Goal: Task Accomplishment & Management: Manage account settings

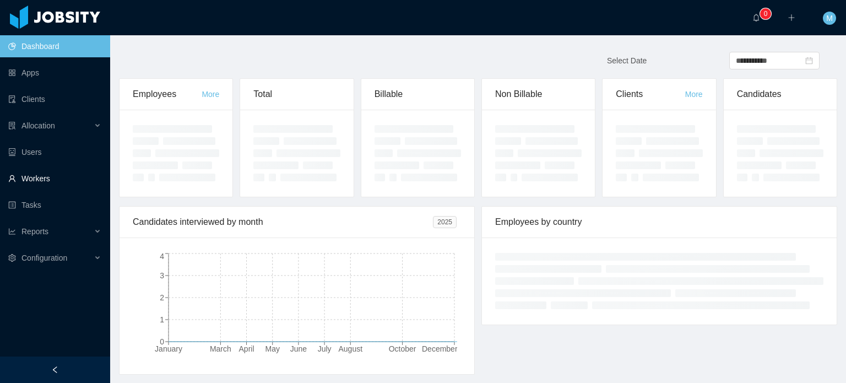
click at [56, 182] on link "Workers" at bounding box center [54, 178] width 93 height 22
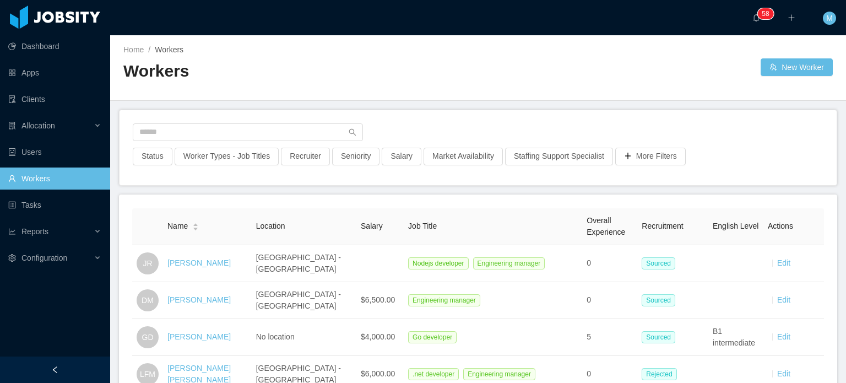
click at [200, 103] on main "Home / Workers / Workers New Worker Status Worker Types - Job Titles Recruiter …" at bounding box center [478, 208] width 736 height 347
click at [199, 122] on div "Status Worker Types - Job Titles Recruiter Seniority Salary Market Availability…" at bounding box center [477, 147] width 717 height 75
click at [199, 130] on input "text" at bounding box center [248, 132] width 230 height 18
paste input "**********"
type input "**********"
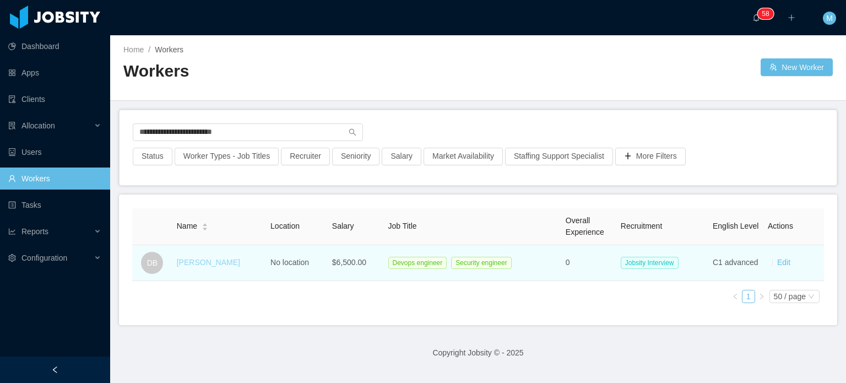
click at [218, 264] on link "Daniel Batista" at bounding box center [208, 262] width 63 height 9
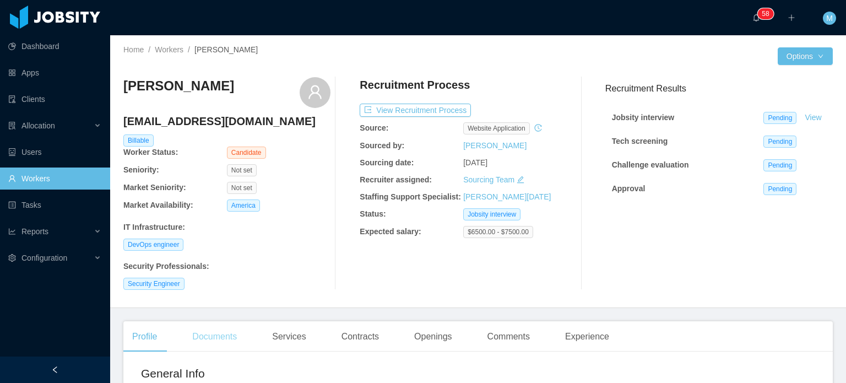
click at [220, 326] on div "Documents" at bounding box center [214, 336] width 62 height 31
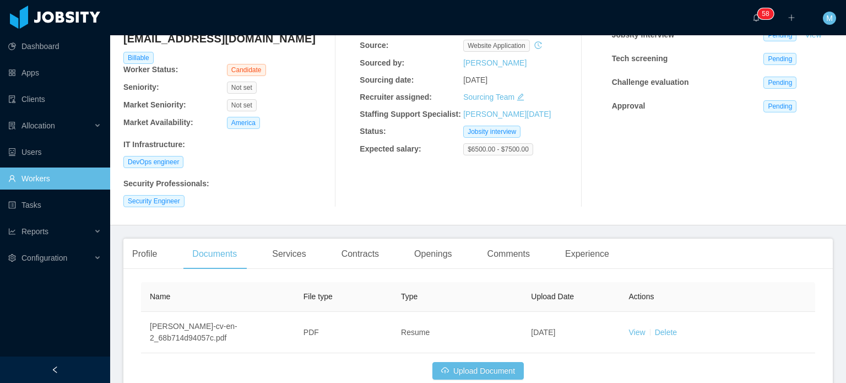
scroll to position [149, 0]
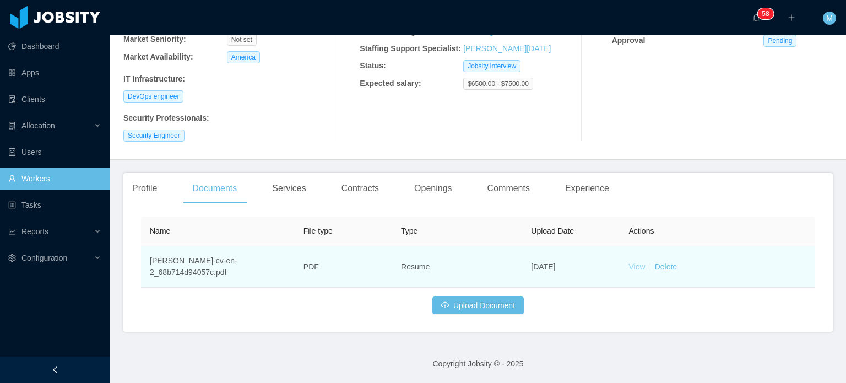
click at [629, 268] on link "View" at bounding box center [637, 266] width 17 height 9
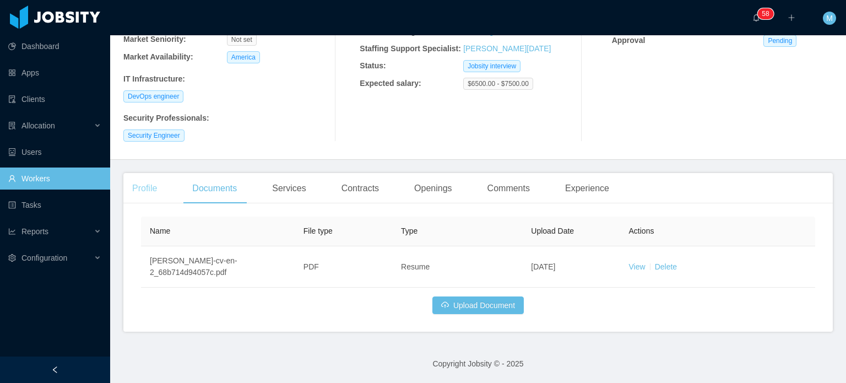
click at [163, 194] on div "Profile" at bounding box center [144, 188] width 42 height 31
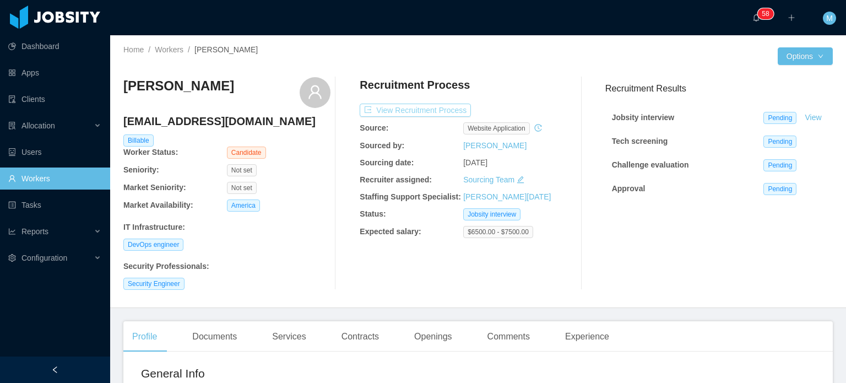
click at [432, 108] on button "View Recruitment Process" at bounding box center [415, 110] width 111 height 13
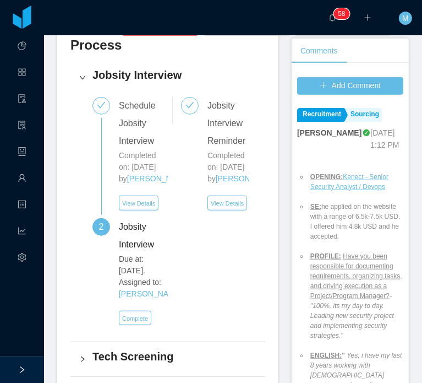
scroll to position [441, 0]
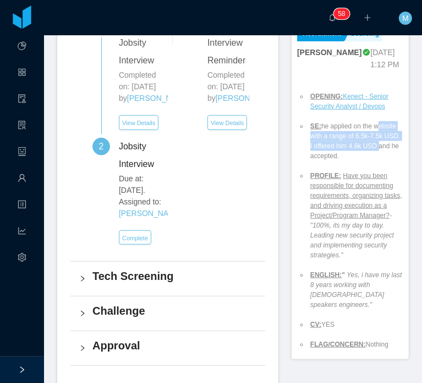
drag, startPoint x: 309, startPoint y: 129, endPoint x: 333, endPoint y: 146, distance: 29.6
click at [333, 145] on li "SE: he applied on the website with a range of 6.5k-7.5k USD. I offered him 4.8k…" at bounding box center [355, 141] width 95 height 40
click at [333, 146] on li "SE: he applied on the website with a range of 6.5k-7.5k USD. I offered him 4.8k…" at bounding box center [355, 141] width 95 height 40
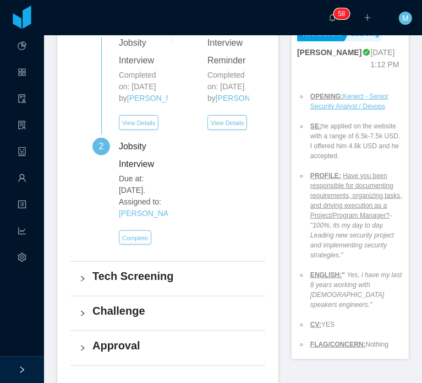
scroll to position [55, 0]
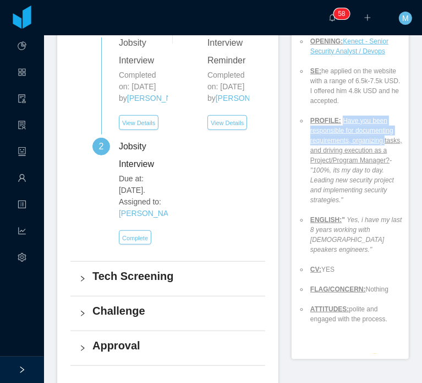
drag, startPoint x: 335, startPoint y: 110, endPoint x: 338, endPoint y: 141, distance: 31.0
click at [338, 141] on ins "Have you been responsible for documenting requirements, organizing tasks, and d…" at bounding box center [357, 140] width 92 height 47
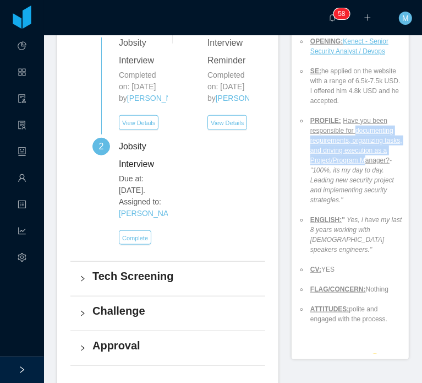
drag, startPoint x: 310, startPoint y: 134, endPoint x: 360, endPoint y: 159, distance: 55.4
click at [360, 159] on li "PROFILE: Have you been responsible for documenting requirements, organizing tas…" at bounding box center [355, 160] width 95 height 89
click at [360, 159] on ins "Have you been responsible for documenting requirements, organizing tasks, and d…" at bounding box center [357, 140] width 92 height 47
drag, startPoint x: 321, startPoint y: 141, endPoint x: 344, endPoint y: 156, distance: 27.3
click at [344, 156] on ins "Have you been responsible for documenting requirements, organizing tasks, and d…" at bounding box center [357, 140] width 92 height 47
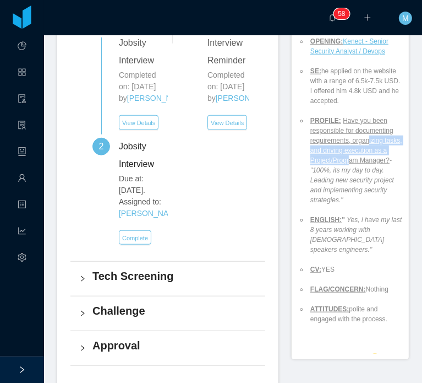
click at [344, 156] on ins "Have you been responsible for documenting requirements, organizing tasks, and d…" at bounding box center [357, 140] width 92 height 47
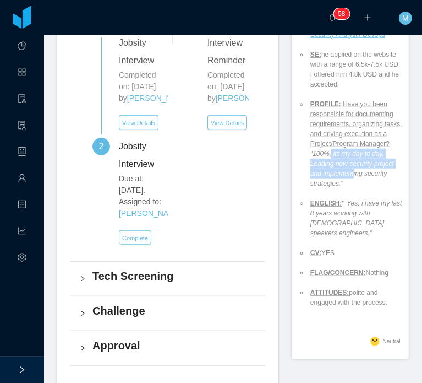
click at [346, 176] on li "PROFILE: Have you been responsible for documenting requirements, organizing tas…" at bounding box center [355, 143] width 95 height 89
drag, startPoint x: 320, startPoint y: 164, endPoint x: 323, endPoint y: 186, distance: 22.3
click at [323, 186] on em "- "100%, its my day to day. Leading new security project and implementing secur…" at bounding box center [353, 163] width 84 height 47
click at [324, 186] on em "- "100%, its my day to day. Leading new security project and implementing secur…" at bounding box center [353, 163] width 84 height 47
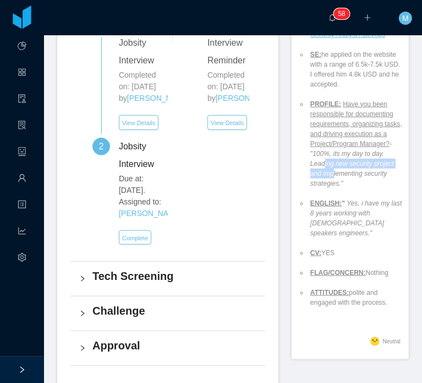
drag, startPoint x: 316, startPoint y: 165, endPoint x: 328, endPoint y: 178, distance: 17.9
click at [328, 178] on em "- "100%, its my day to day. Leading new security project and implementing secur…" at bounding box center [353, 163] width 84 height 47
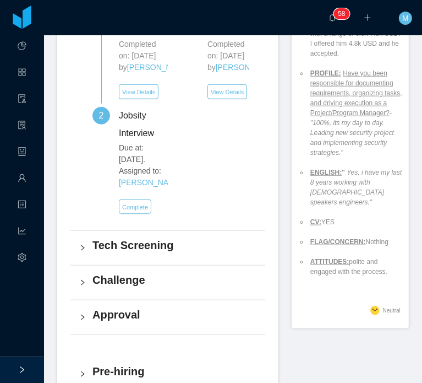
scroll to position [496, 0]
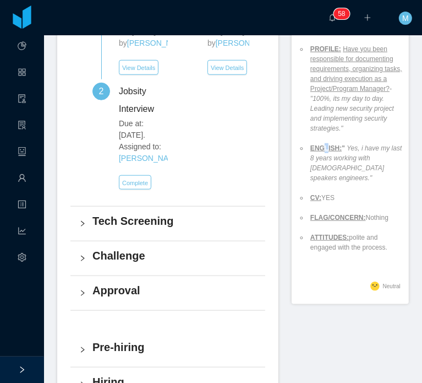
drag, startPoint x: 323, startPoint y: 155, endPoint x: 339, endPoint y: 170, distance: 22.2
click at [331, 164] on li "ENGLISH: " Yes, i have my last 8 years working with english speakers engineers."" at bounding box center [355, 163] width 95 height 40
click at [358, 178] on ul "OPENING: Kenect - Senior Security Analyst / Devops SE: he applied on the websit…" at bounding box center [350, 108] width 106 height 307
drag, startPoint x: 322, startPoint y: 156, endPoint x: 383, endPoint y: 176, distance: 64.6
click at [352, 172] on ul "OPENING: Kenect - Senior Security Analyst / Devops SE: he applied on the websit…" at bounding box center [350, 108] width 106 height 307
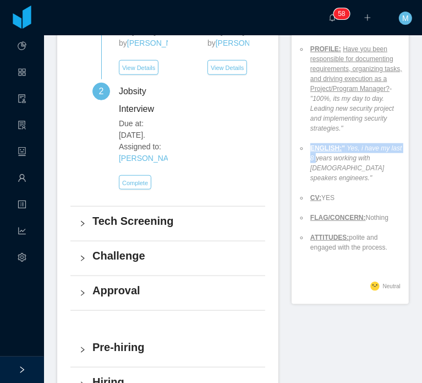
click at [383, 176] on ul "OPENING: Kenect - Senior Security Analyst / Devops SE: he applied on the websit…" at bounding box center [350, 108] width 106 height 307
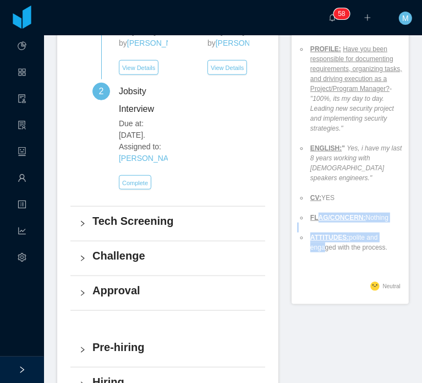
drag, startPoint x: 313, startPoint y: 218, endPoint x: 323, endPoint y: 234, distance: 18.5
click at [323, 234] on ul "OPENING: Kenect - Senior Security Analyst / Devops SE: he applied on the websit…" at bounding box center [350, 108] width 106 height 307
click at [323, 234] on li "ATTITUDES: polite and engaged with the process." at bounding box center [355, 242] width 95 height 20
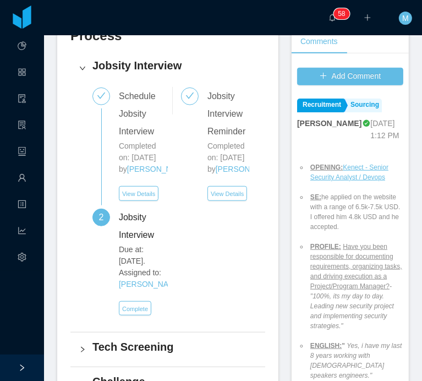
scroll to position [385, 0]
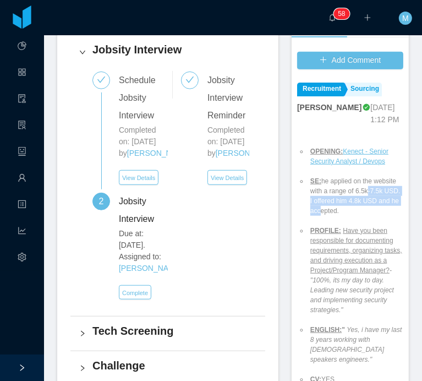
drag, startPoint x: 318, startPoint y: 190, endPoint x: 366, endPoint y: 201, distance: 49.2
click at [366, 201] on li "SE: he applied on the website with a range of 6.5k-7.5k USD. I offered him 4.8k…" at bounding box center [355, 196] width 95 height 40
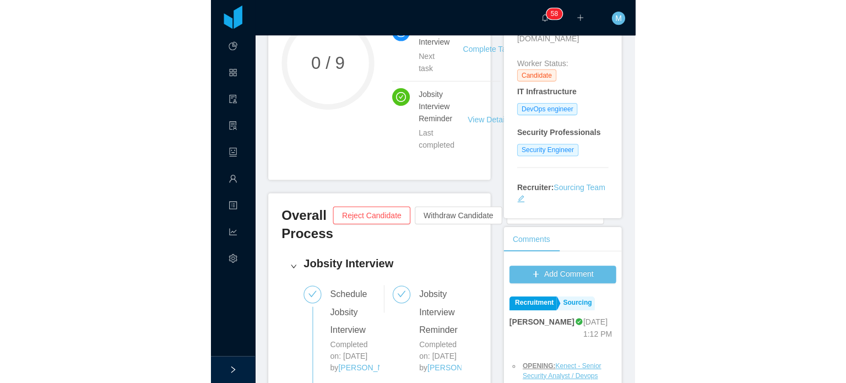
scroll to position [55, 0]
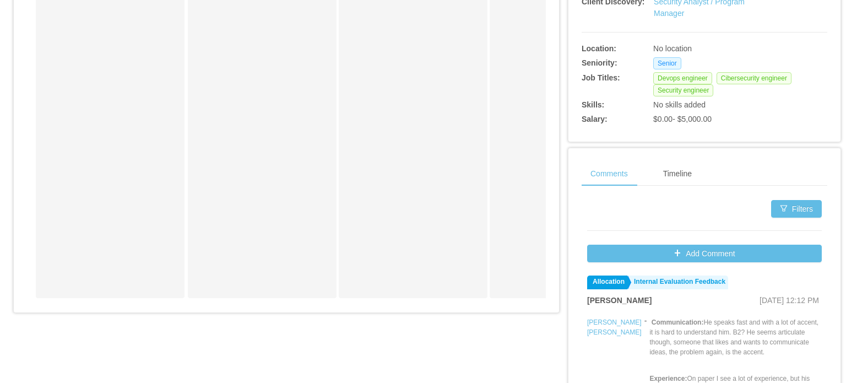
scroll to position [220, 0]
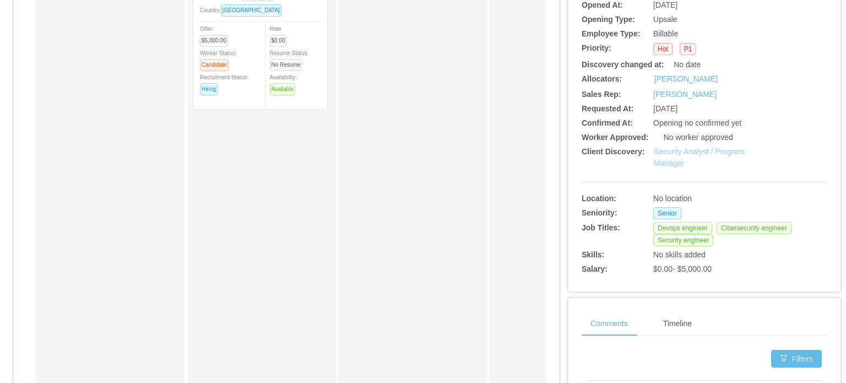
click at [667, 161] on link "Security Analyst / Program Manager" at bounding box center [699, 157] width 91 height 20
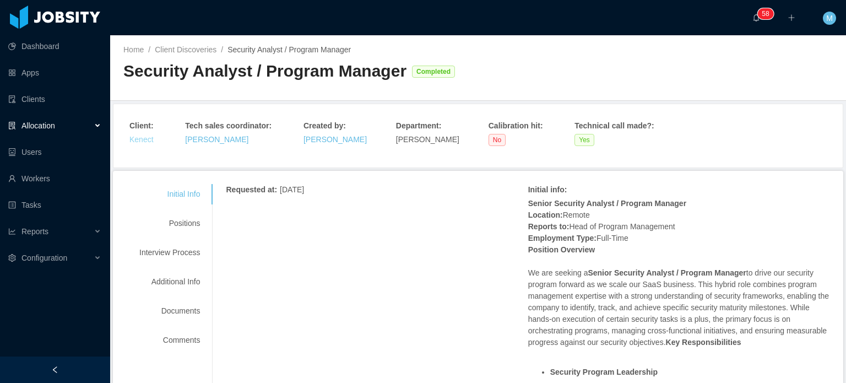
click at [148, 138] on link "Kenect" at bounding box center [141, 139] width 24 height 9
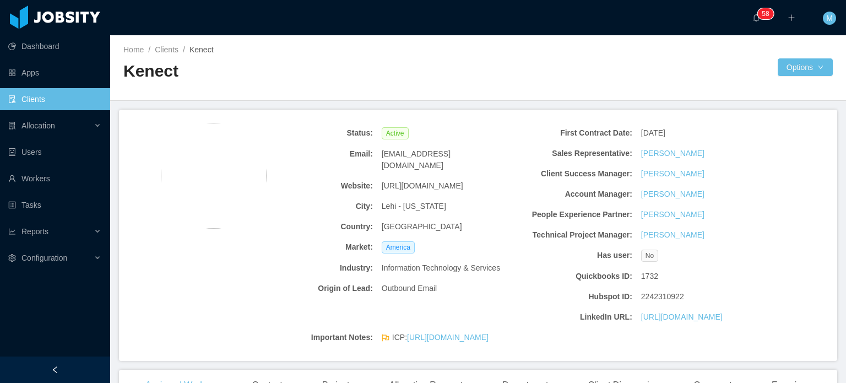
drag, startPoint x: 471, startPoint y: 173, endPoint x: 442, endPoint y: 155, distance: 34.7
click at [378, 177] on div "https://www.kenect.com/" at bounding box center [442, 186] width 130 height 20
copy span "https://www.kenect.com/"
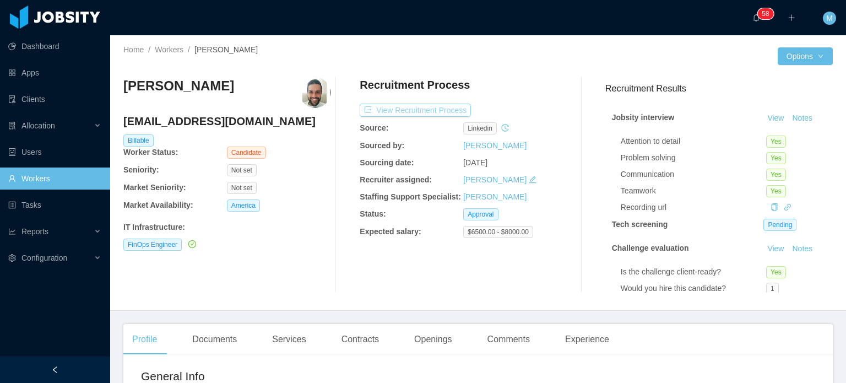
click at [435, 110] on button "View Recruitment Process" at bounding box center [415, 110] width 111 height 13
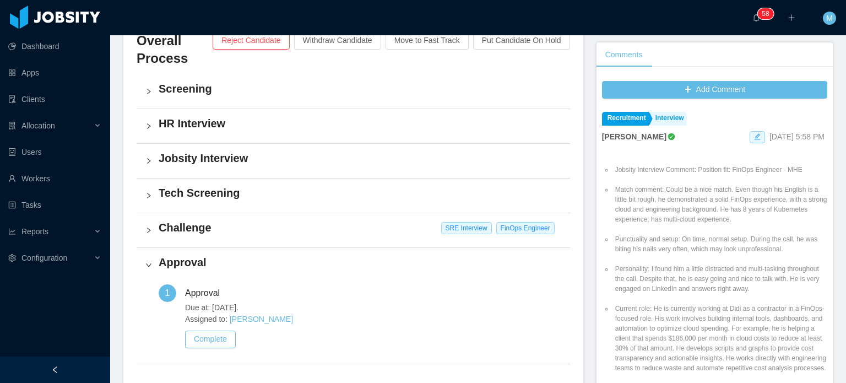
scroll to position [275, 0]
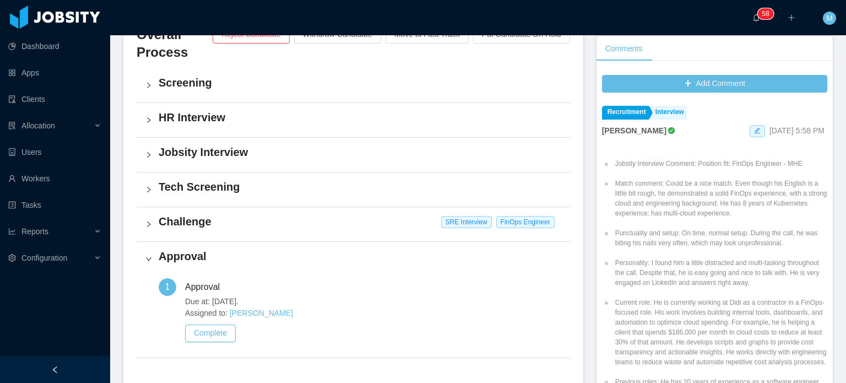
click at [151, 230] on div "Challenge SRE Interview FinOps Engineer" at bounding box center [353, 224] width 433 height 34
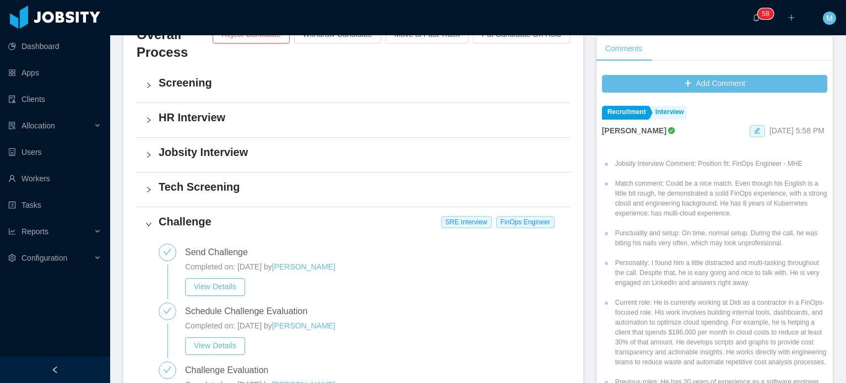
click at [151, 229] on div "Challenge SRE Interview FinOps Engineer" at bounding box center [353, 224] width 433 height 34
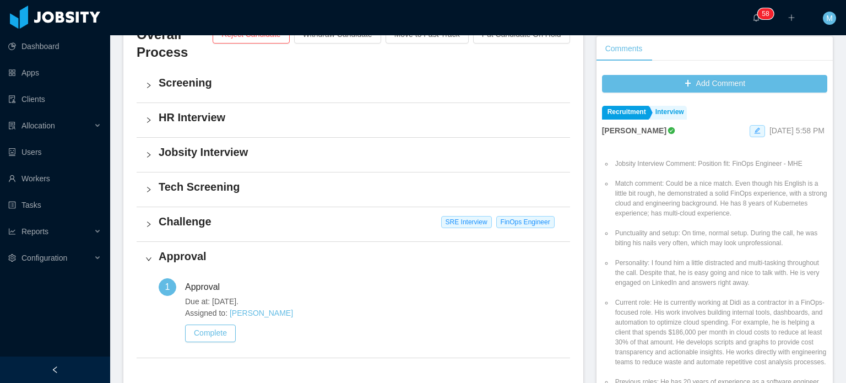
click at [151, 228] on div "Challenge SRE Interview FinOps Engineer" at bounding box center [353, 224] width 433 height 34
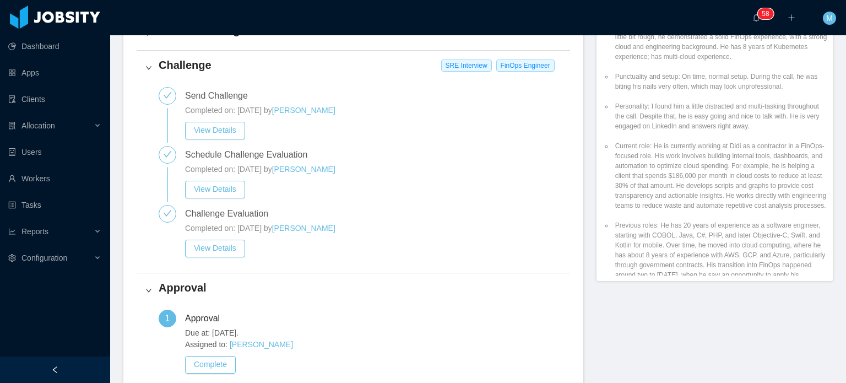
scroll to position [441, 0]
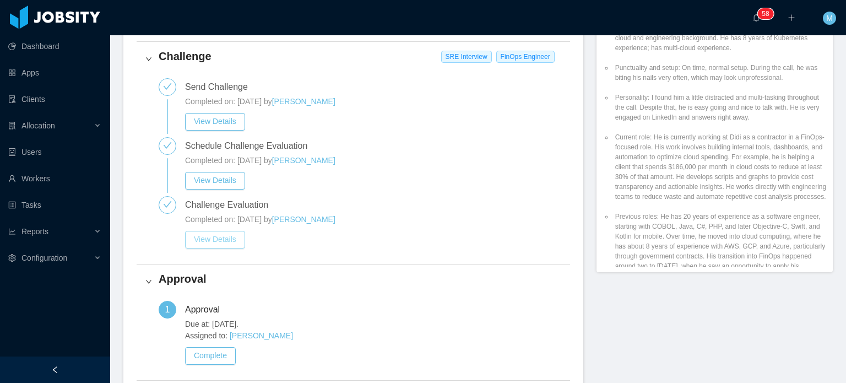
click at [204, 235] on button "View Details" at bounding box center [215, 240] width 60 height 18
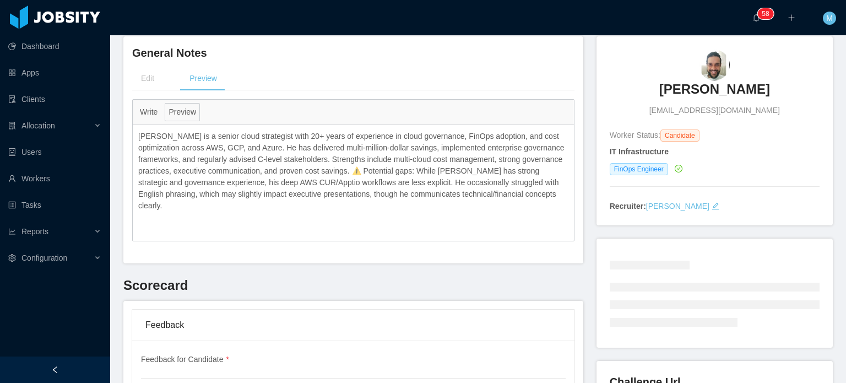
scroll to position [110, 0]
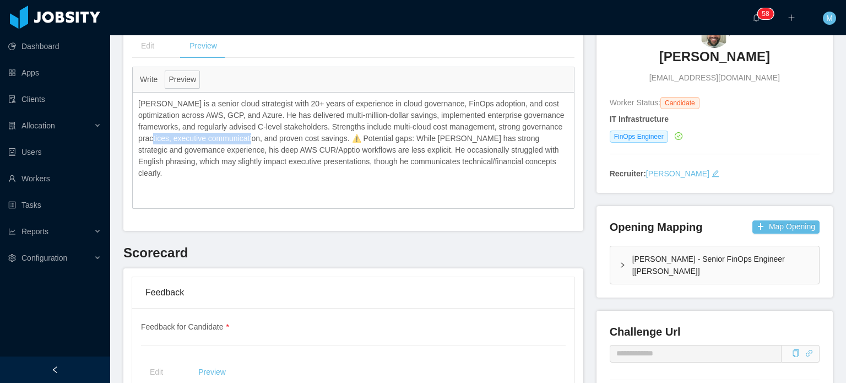
drag, startPoint x: 139, startPoint y: 135, endPoint x: 262, endPoint y: 138, distance: 123.4
click at [262, 138] on div "Renato is a senior cloud strategist with 20+ years of experience in cloud gover…" at bounding box center [353, 139] width 441 height 92
click at [289, 138] on p "Renato is a senior cloud strategist with 20+ years of experience in cloud gover…" at bounding box center [353, 138] width 430 height 81
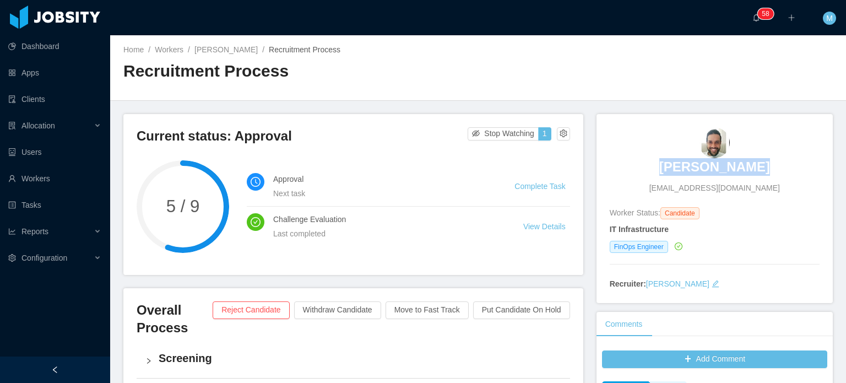
drag, startPoint x: 737, startPoint y: 168, endPoint x: 769, endPoint y: 169, distance: 31.4
click at [769, 169] on div "Renato Santos renatomateusx@gmail.com" at bounding box center [715, 160] width 210 height 67
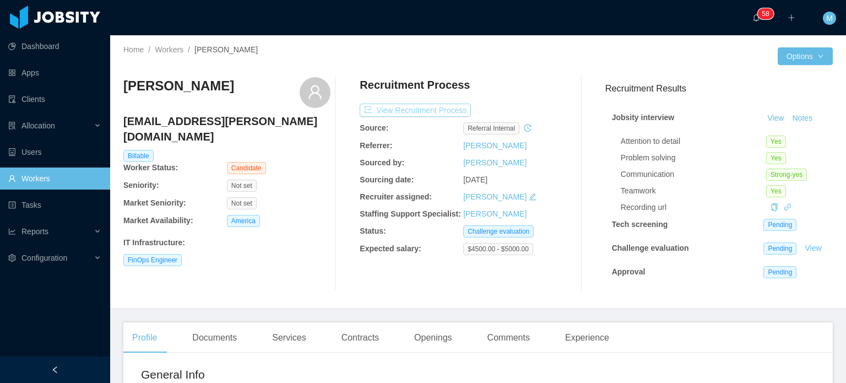
click at [421, 107] on button "View Recruitment Process" at bounding box center [415, 110] width 111 height 13
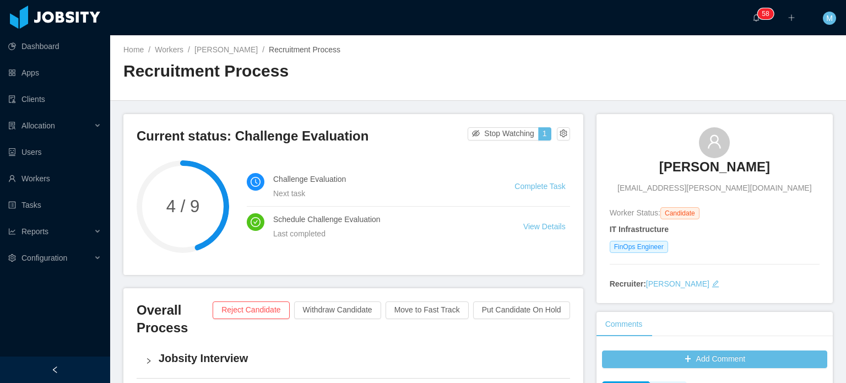
drag, startPoint x: 635, startPoint y: 168, endPoint x: 811, endPoint y: 168, distance: 175.7
click at [811, 168] on div "Matheus Santoro Matheus.santoro@outlook.com" at bounding box center [715, 160] width 210 height 67
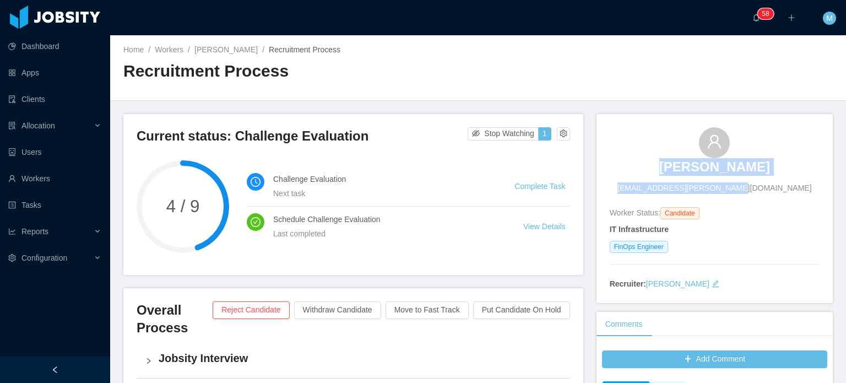
click at [644, 193] on div "Matheus Santoro Matheus.santoro@outlook.com" at bounding box center [715, 160] width 210 height 67
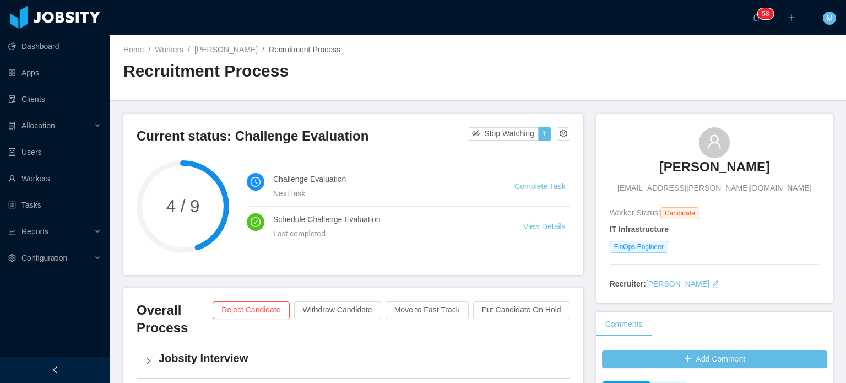
drag, startPoint x: 644, startPoint y: 169, endPoint x: 812, endPoint y: 166, distance: 168.0
click at [813, 167] on div "Matheus Santoro Matheus.santoro@outlook.com Worker Status: Candidate IT Infrast…" at bounding box center [714, 208] width 236 height 189
copy h3 "Matheus Santoro"
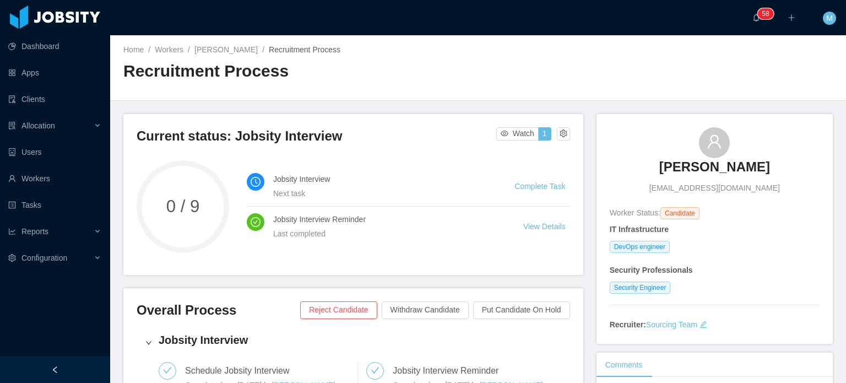
click at [535, 191] on link "Complete Task" at bounding box center [539, 186] width 51 height 9
